Goal: Information Seeking & Learning: Learn about a topic

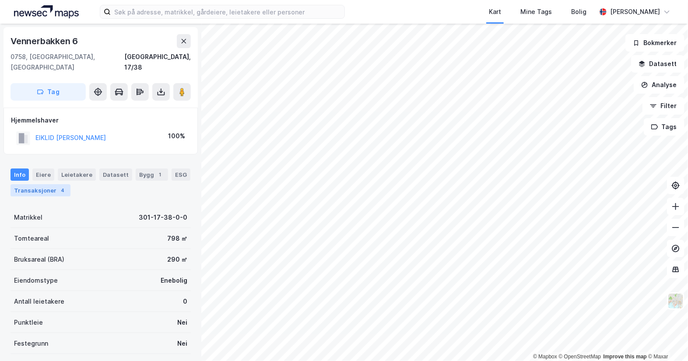
click at [52, 184] on div "Transaksjoner 4" at bounding box center [40, 190] width 60 height 12
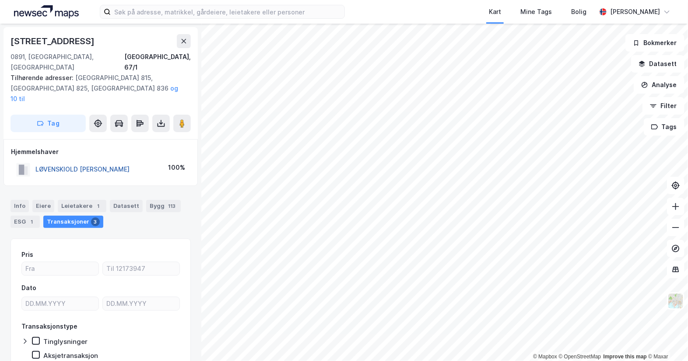
click at [0, 0] on button "LØVENSKIOLD [PERSON_NAME]" at bounding box center [0, 0] width 0 height 0
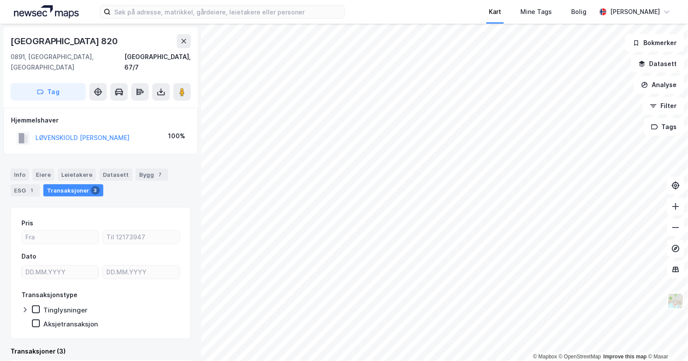
click at [509, 7] on div "Kart Mine Tags [PERSON_NAME] © Mapbox © OpenStreetMap Improve this map © [GEOGR…" at bounding box center [344, 180] width 688 height 361
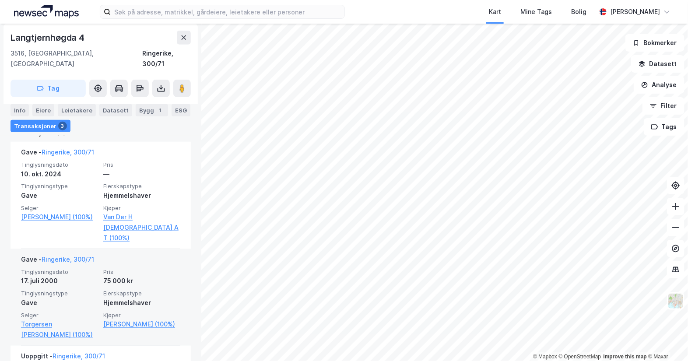
scroll to position [233, 0]
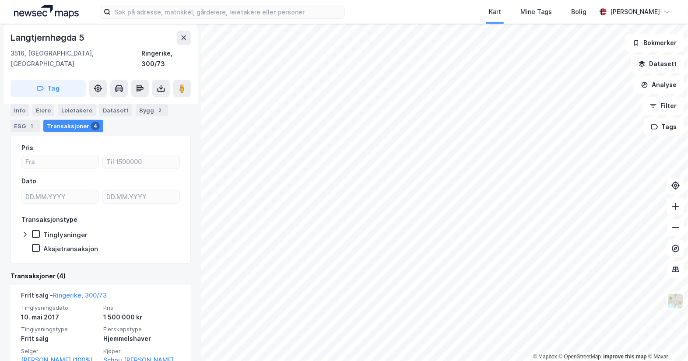
scroll to position [180, 0]
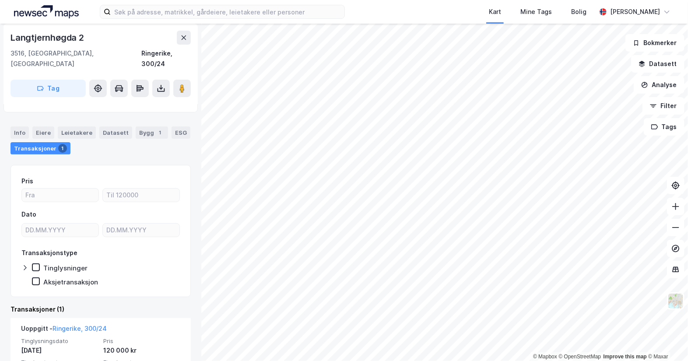
scroll to position [94, 0]
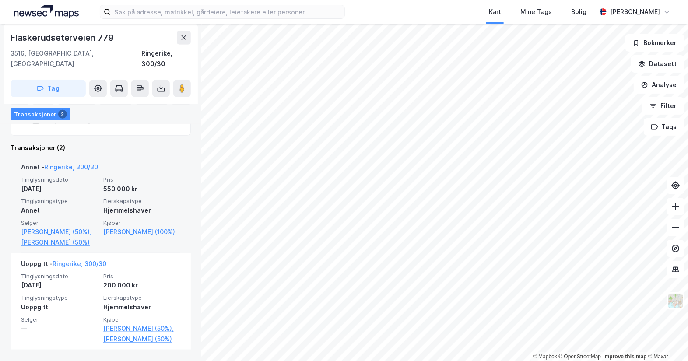
scroll to position [212, 0]
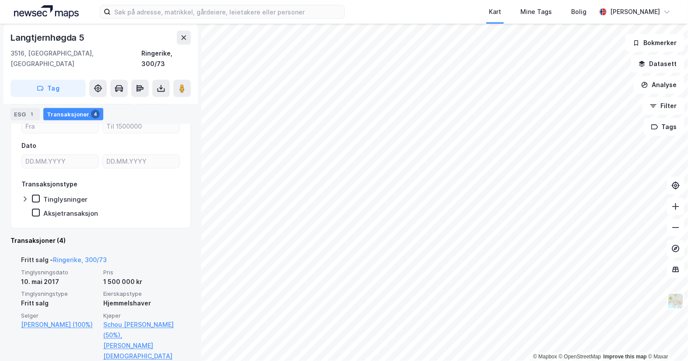
scroll to position [180, 0]
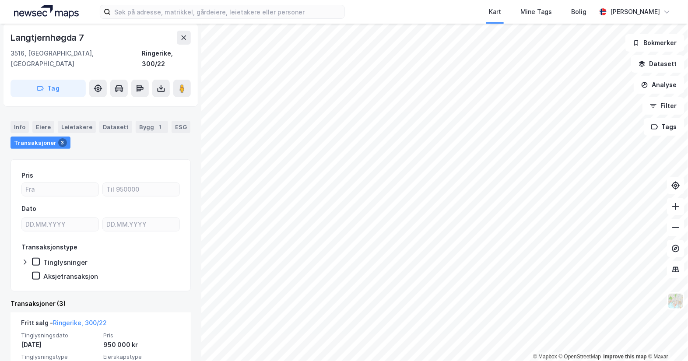
scroll to position [109, 0]
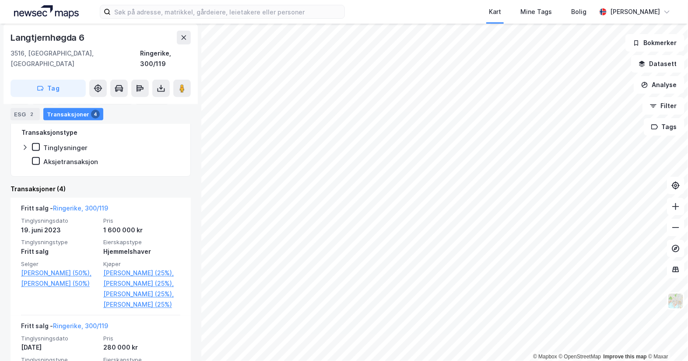
scroll to position [216, 0]
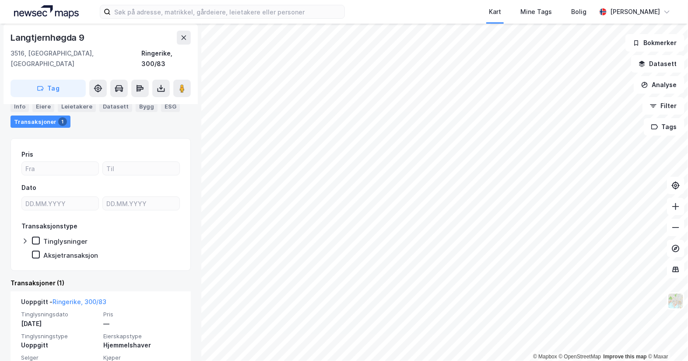
scroll to position [94, 0]
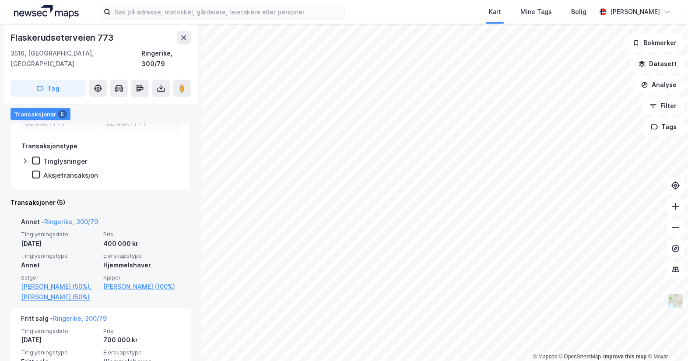
scroll to position [164, 0]
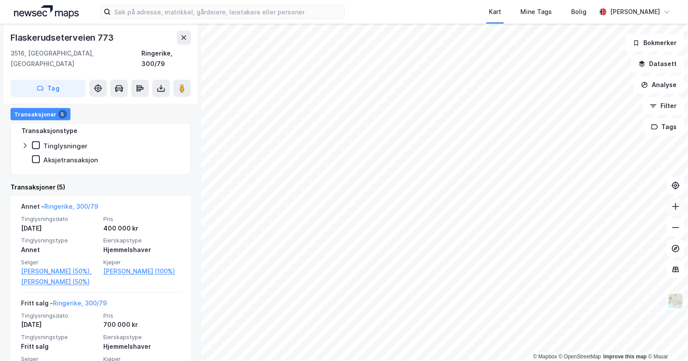
click at [687, 209] on html "Kart Mine Tags Bolig [PERSON_NAME] © Mapbox © OpenStreetMap Improve this map © …" at bounding box center [344, 180] width 688 height 361
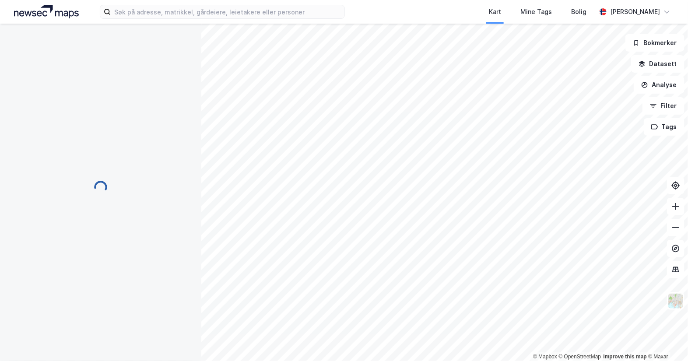
scroll to position [0, 0]
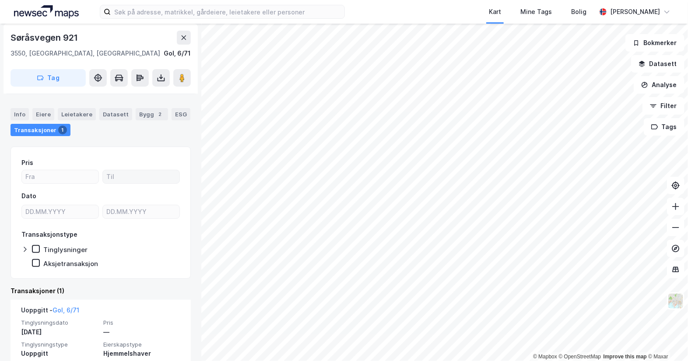
scroll to position [84, 0]
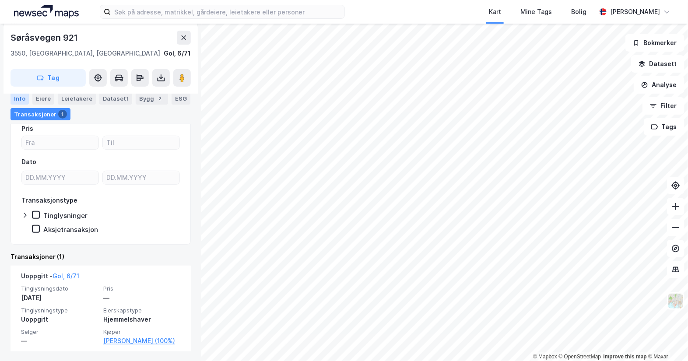
click at [22, 99] on div "Info" at bounding box center [19, 98] width 18 height 12
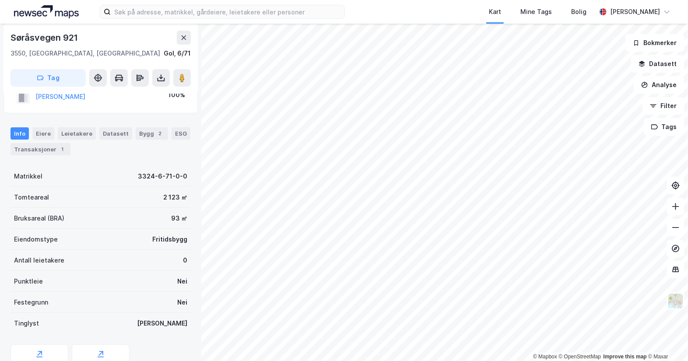
scroll to position [15, 0]
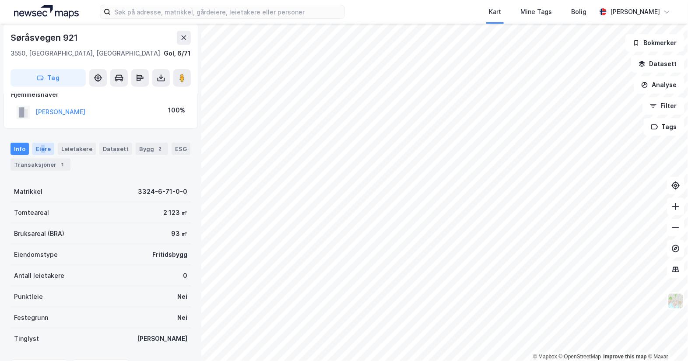
click at [42, 150] on div "Eiere" at bounding box center [43, 149] width 22 height 12
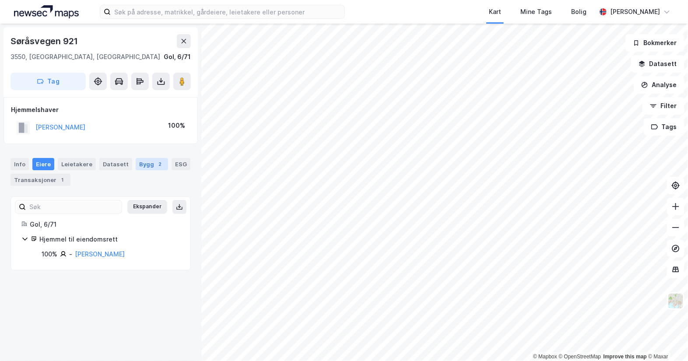
click at [143, 165] on div "Bygg 2" at bounding box center [152, 164] width 32 height 12
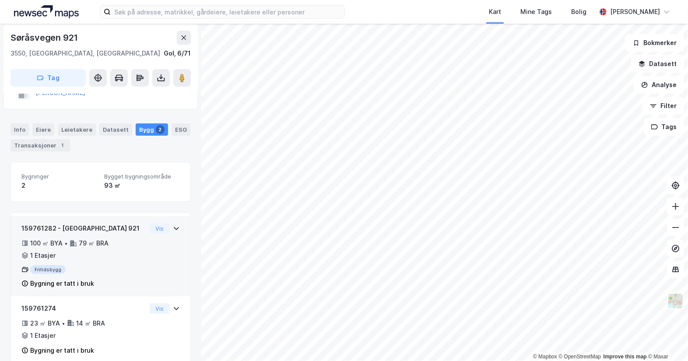
scroll to position [50, 0]
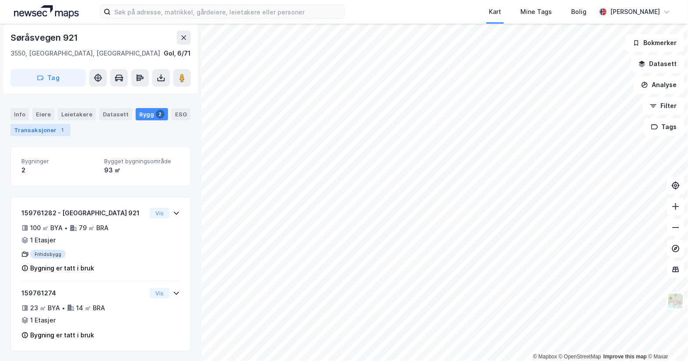
click at [48, 127] on div "Transaksjoner 1" at bounding box center [40, 130] width 60 height 12
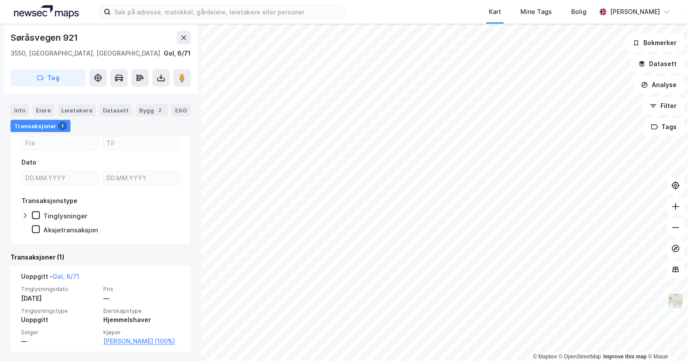
scroll to position [84, 0]
click at [19, 109] on div "Info" at bounding box center [19, 110] width 18 height 12
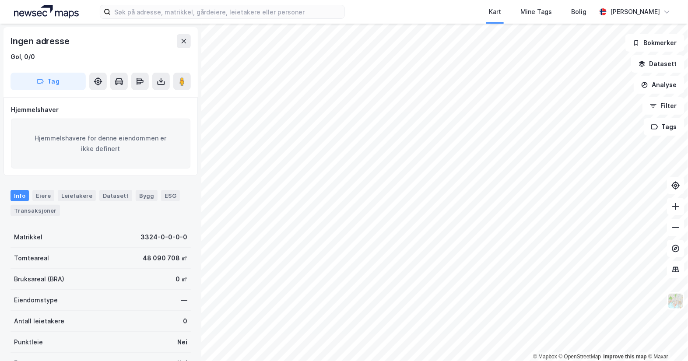
scroll to position [0, 0]
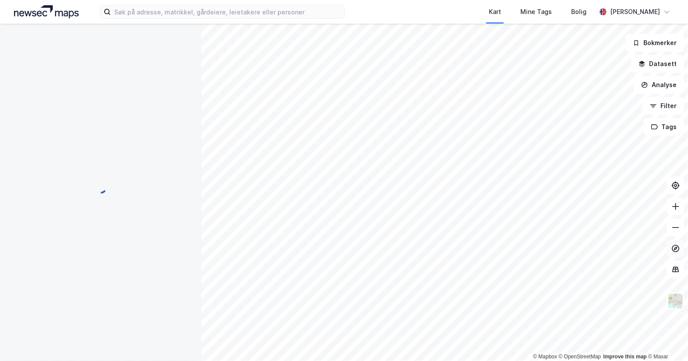
scroll to position [0, 0]
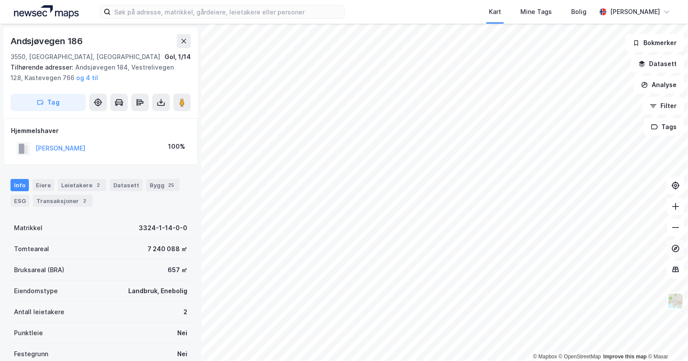
scroll to position [0, 0]
click at [42, 182] on div "Eiere" at bounding box center [43, 184] width 22 height 12
